Goal: Check status: Check status

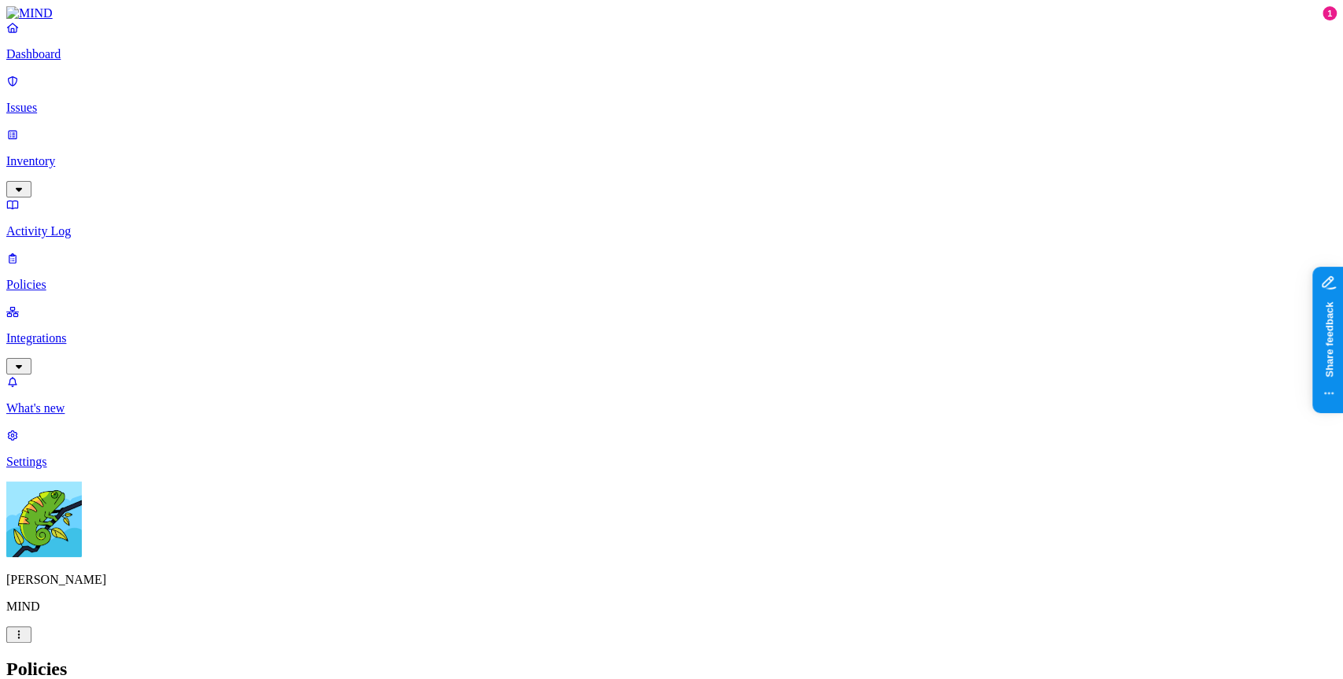
drag, startPoint x: 953, startPoint y: 425, endPoint x: 879, endPoint y: 386, distance: 84.1
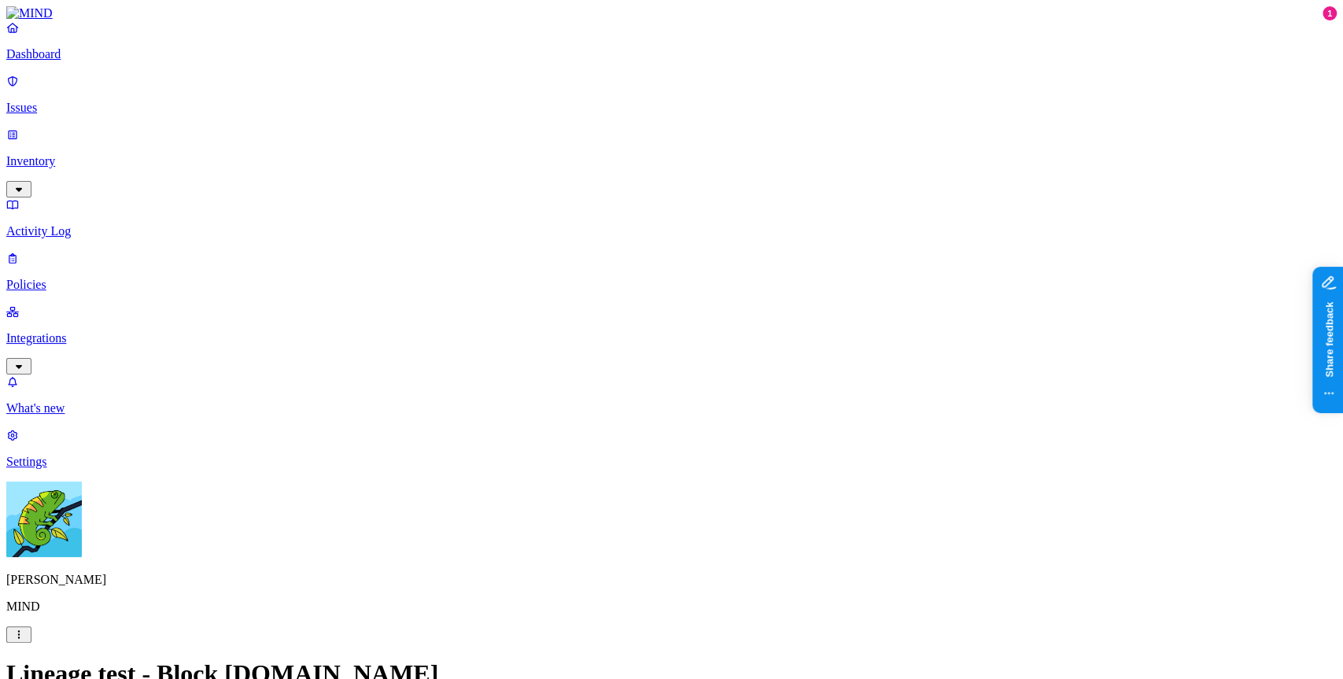
click at [718, 306] on label "AND" at bounding box center [705, 299] width 28 height 13
click at [732, 327] on label "Web Domain" at bounding box center [711, 323] width 41 height 28
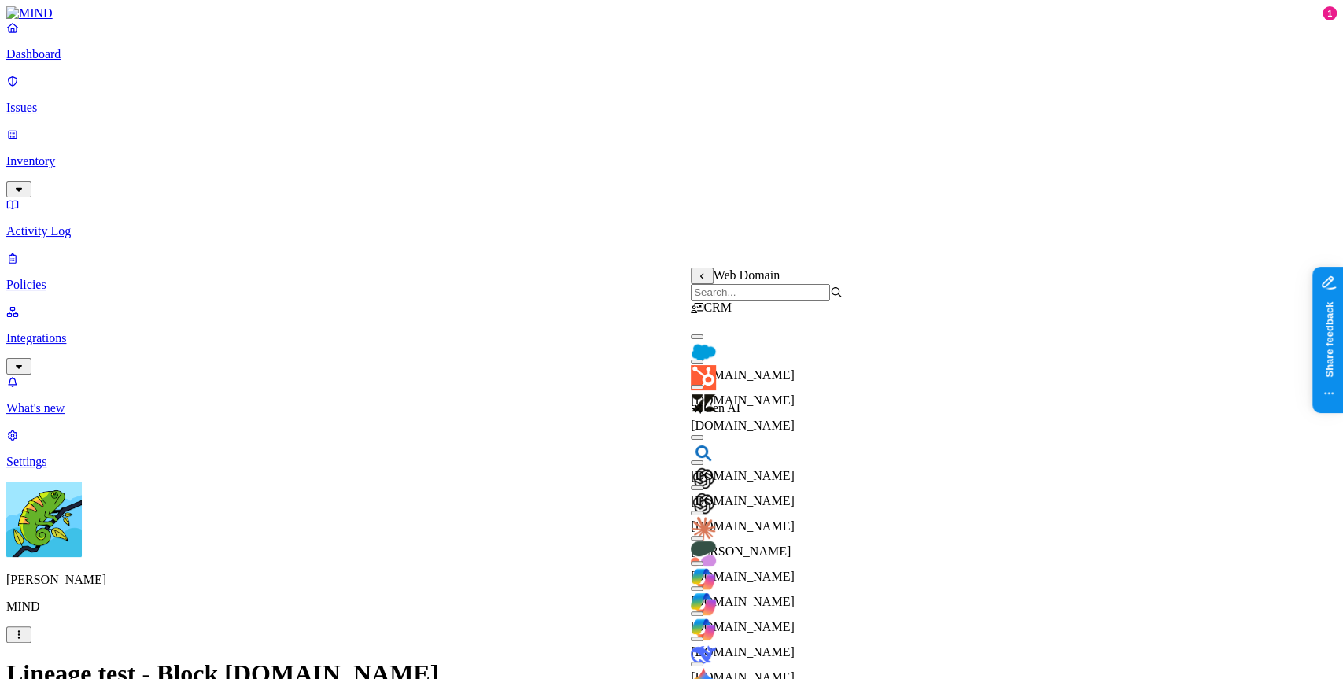
scroll to position [122, 0]
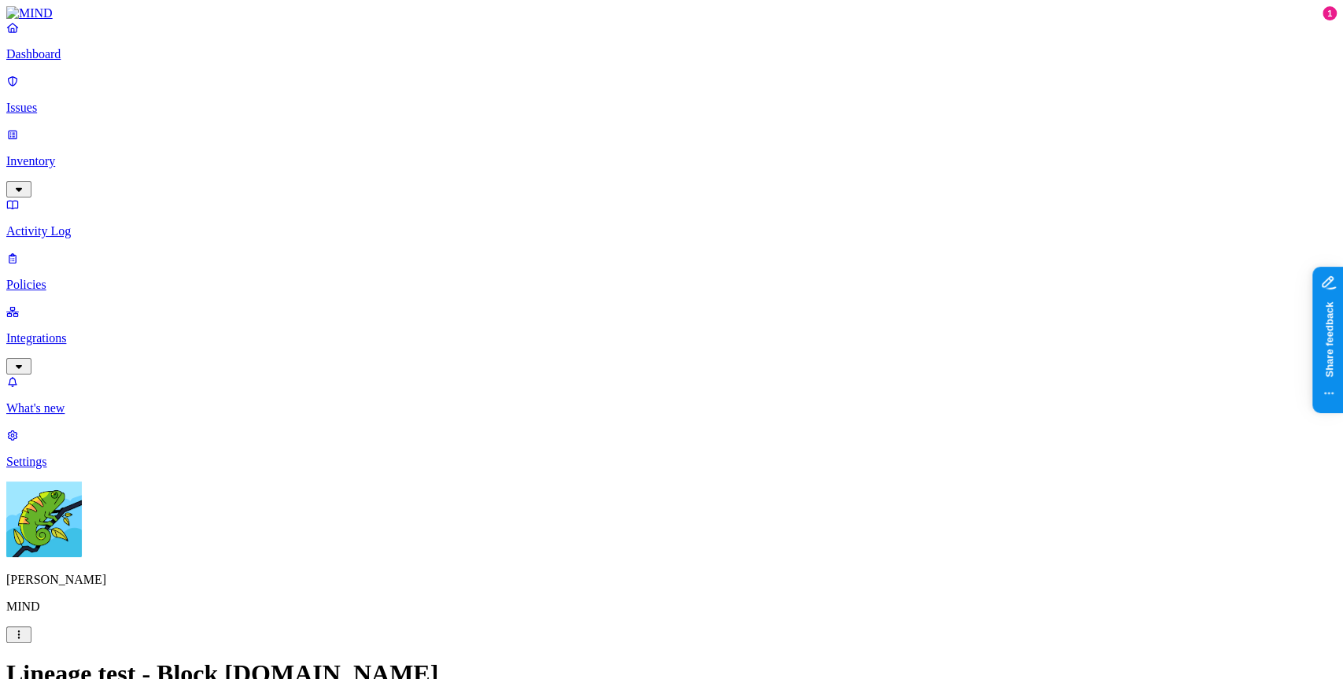
click at [83, 101] on p "Issues" at bounding box center [671, 108] width 1330 height 14
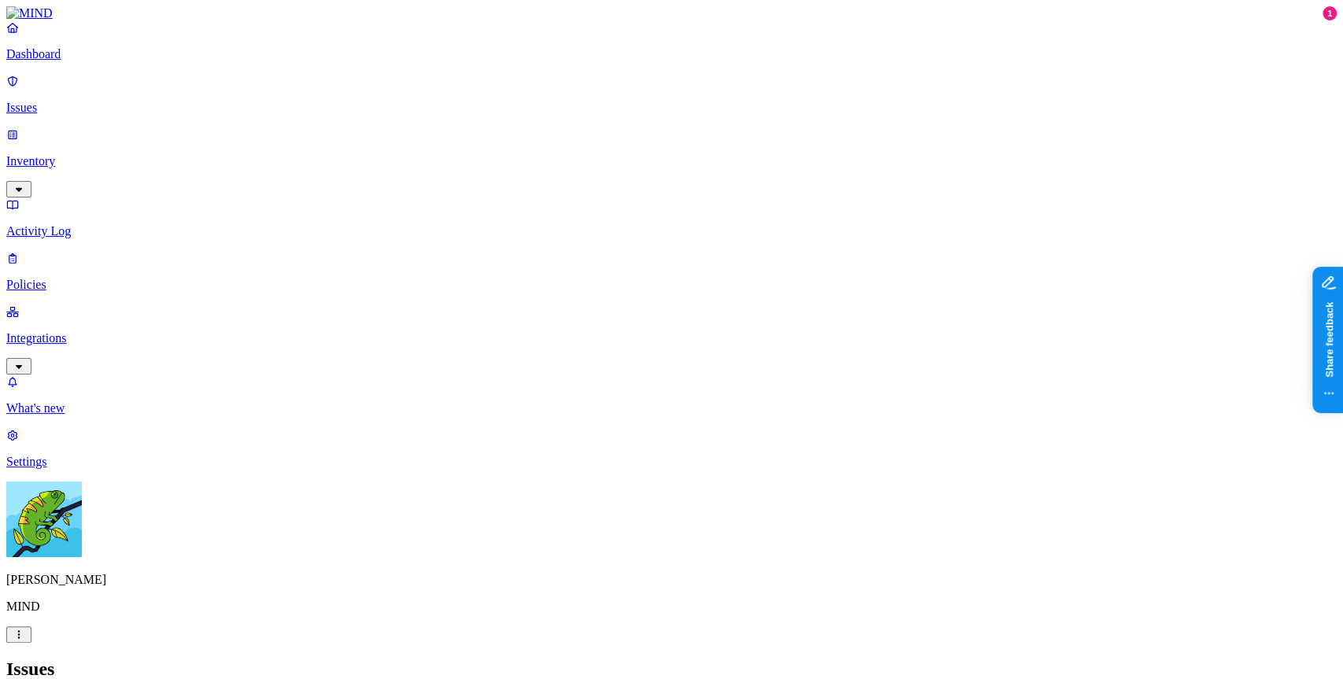
scroll to position [447, 0]
drag, startPoint x: 1056, startPoint y: 356, endPoint x: 1041, endPoint y: 359, distance: 15.3
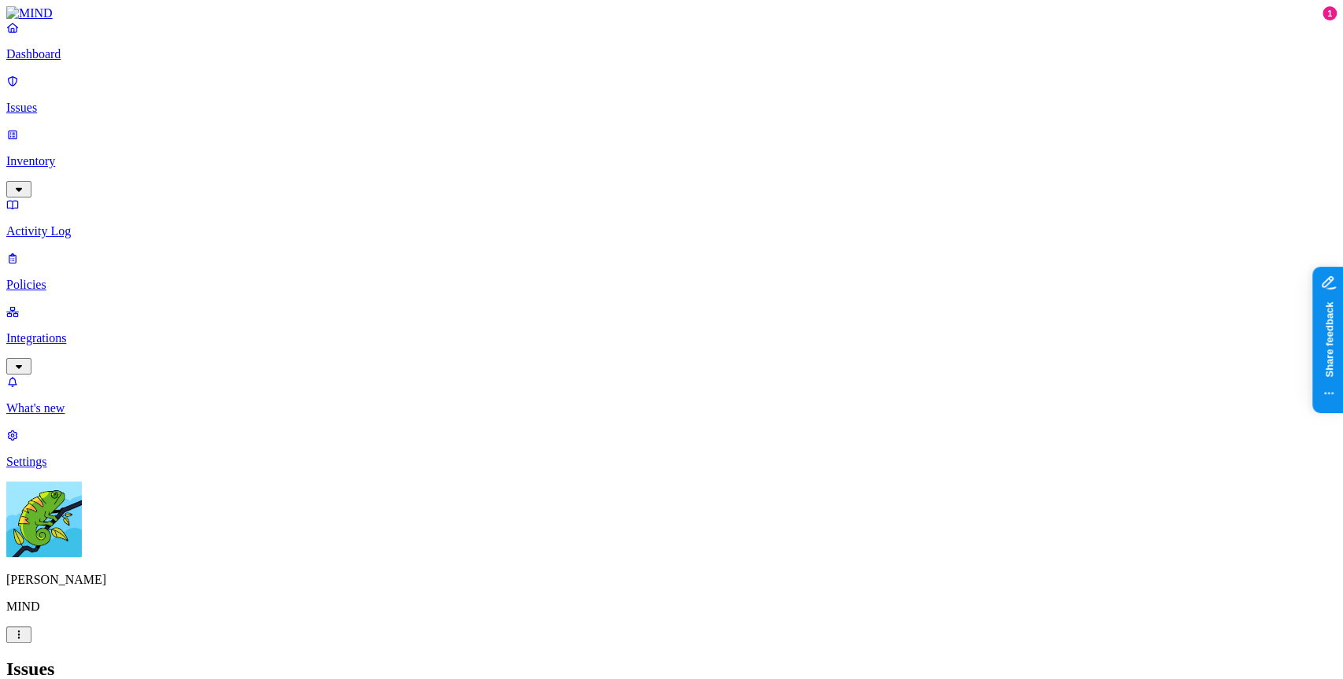
click at [285, 138] on ol "Open In Progress Resolved" at bounding box center [268, 195] width 31 height 151
click at [285, 127] on div "Open" at bounding box center [285, 143] width 0 height 46
click at [285, 164] on div "In Progress" at bounding box center [285, 194] width 0 height 61
click at [665, 658] on div "Issues" at bounding box center [671, 668] width 1330 height 21
